Goal: Information Seeking & Learning: Learn about a topic

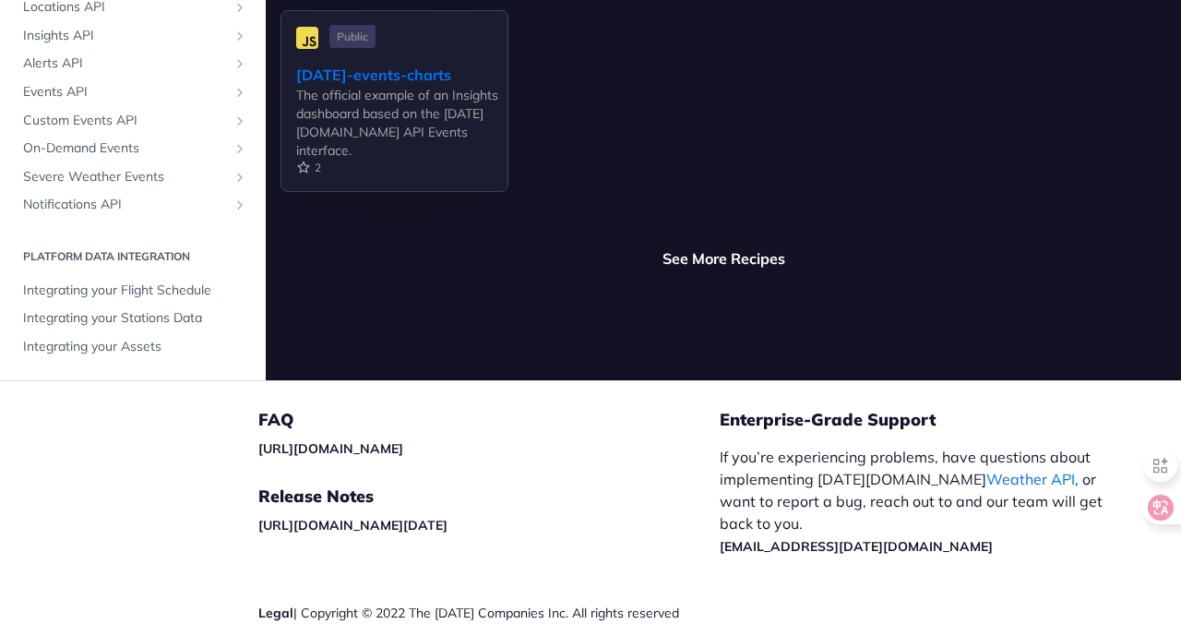
scroll to position [6228, 0]
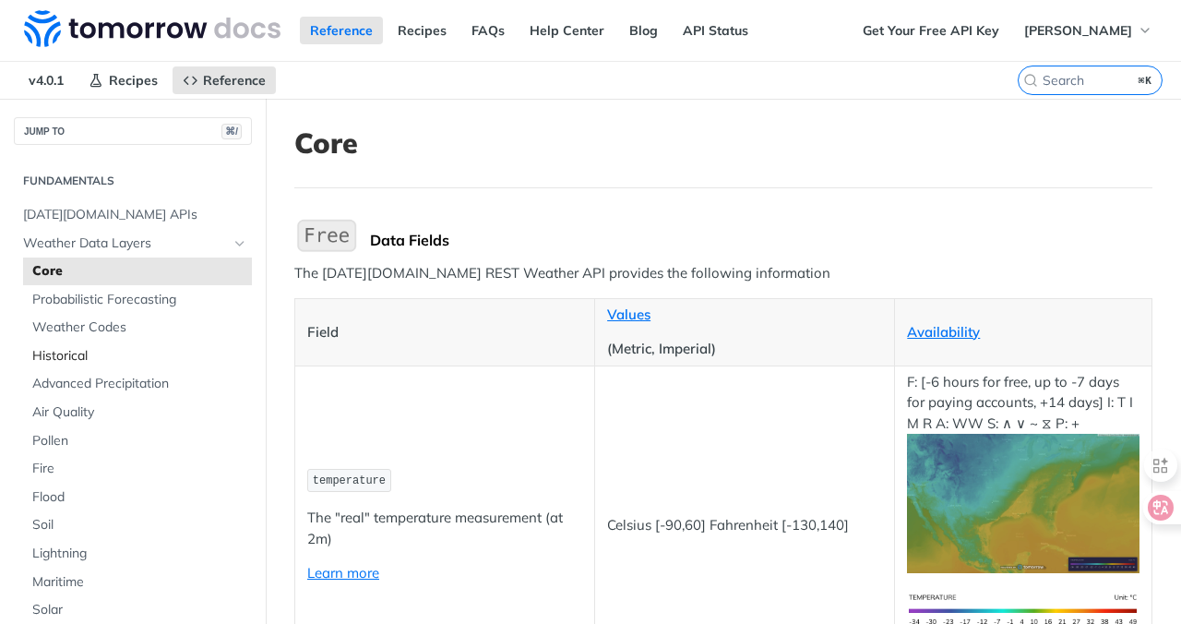
click at [78, 357] on span "Historical" at bounding box center [139, 356] width 215 height 18
